Goal: Navigation & Orientation: Find specific page/section

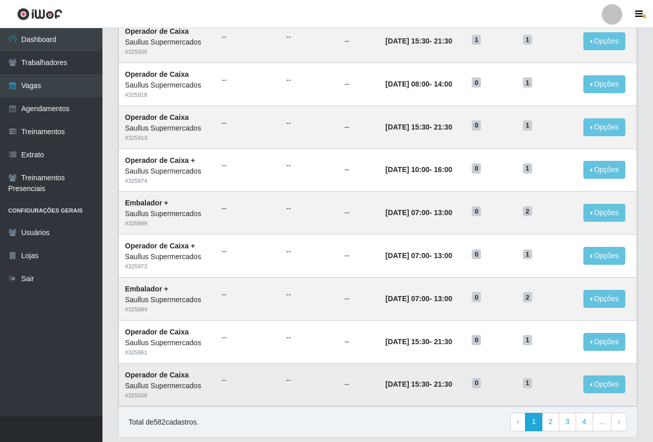
scroll to position [426, 0]
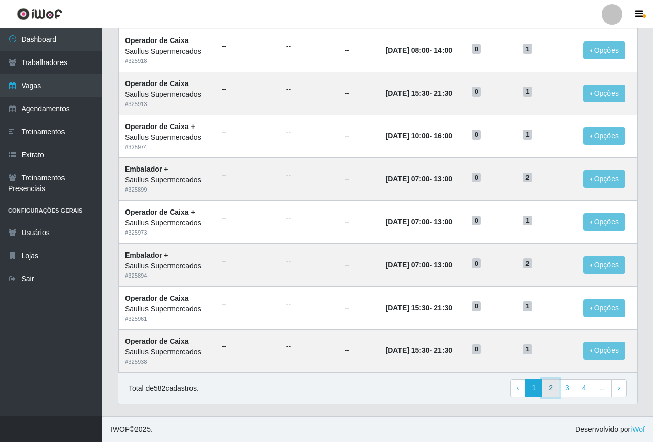
click at [553, 388] on link "2" at bounding box center [550, 388] width 17 height 18
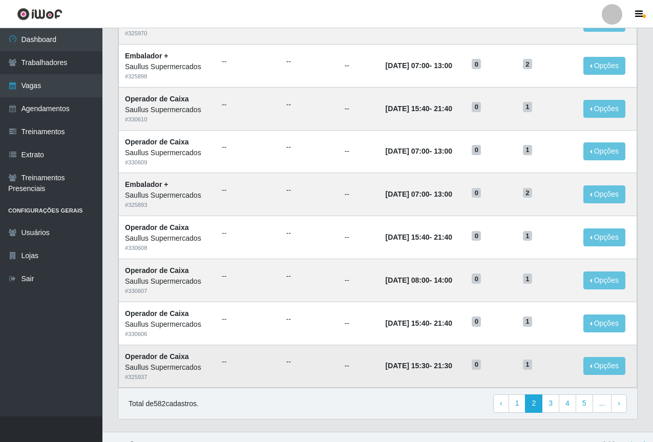
scroll to position [426, 0]
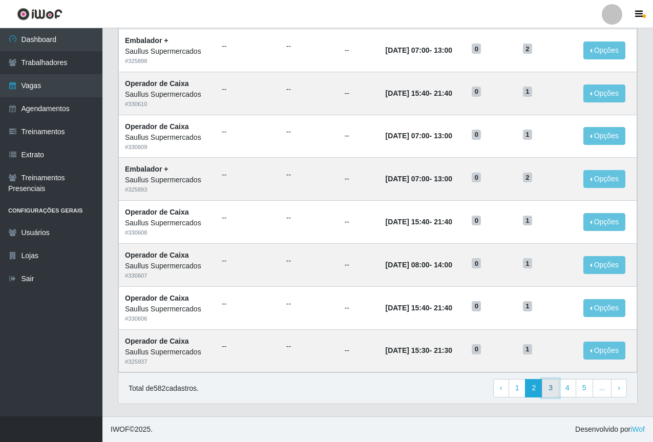
click at [551, 389] on link "3" at bounding box center [550, 388] width 17 height 18
